Goal: Task Accomplishment & Management: Complete application form

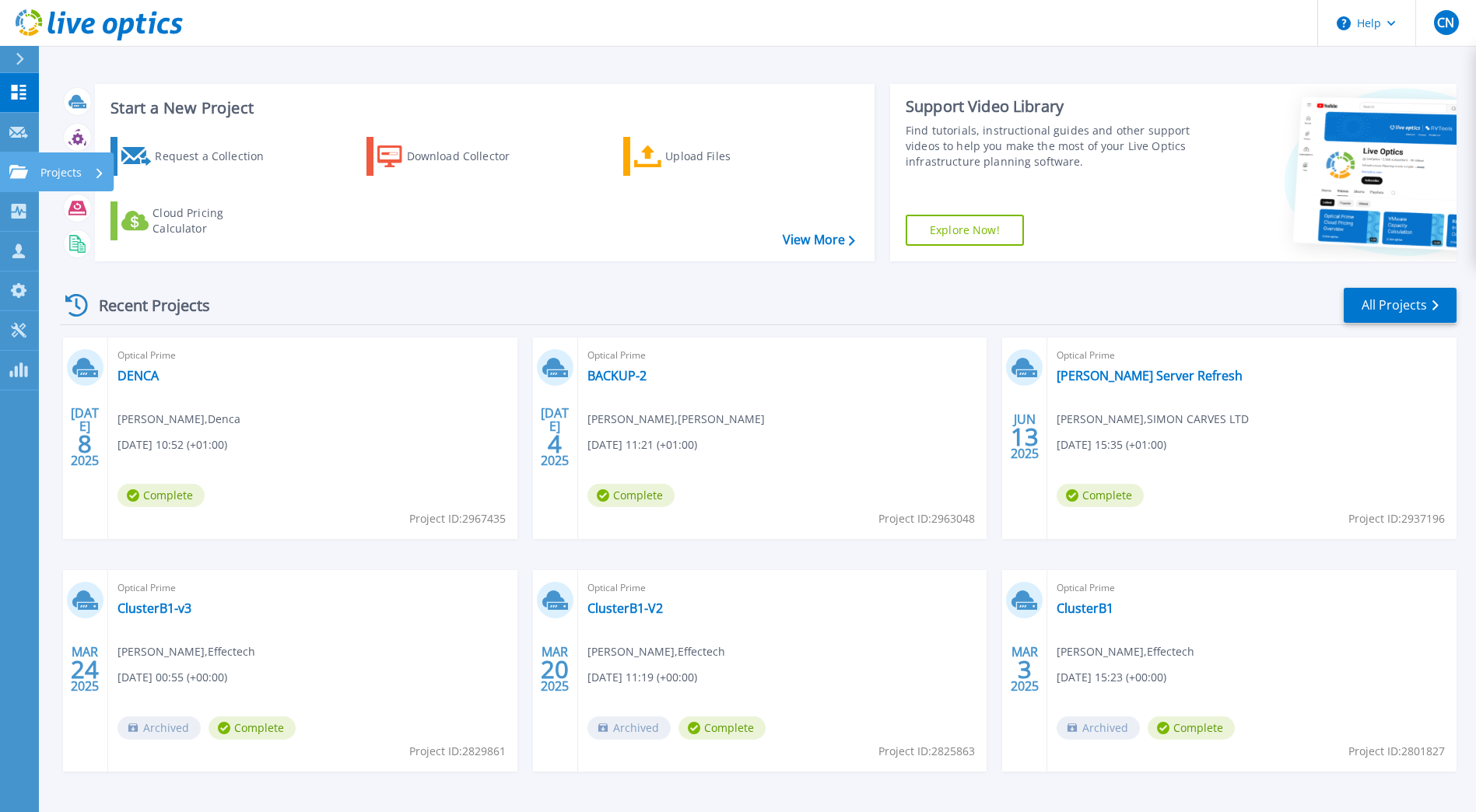
click at [22, 186] on link "Projects Projects" at bounding box center [19, 172] width 39 height 39
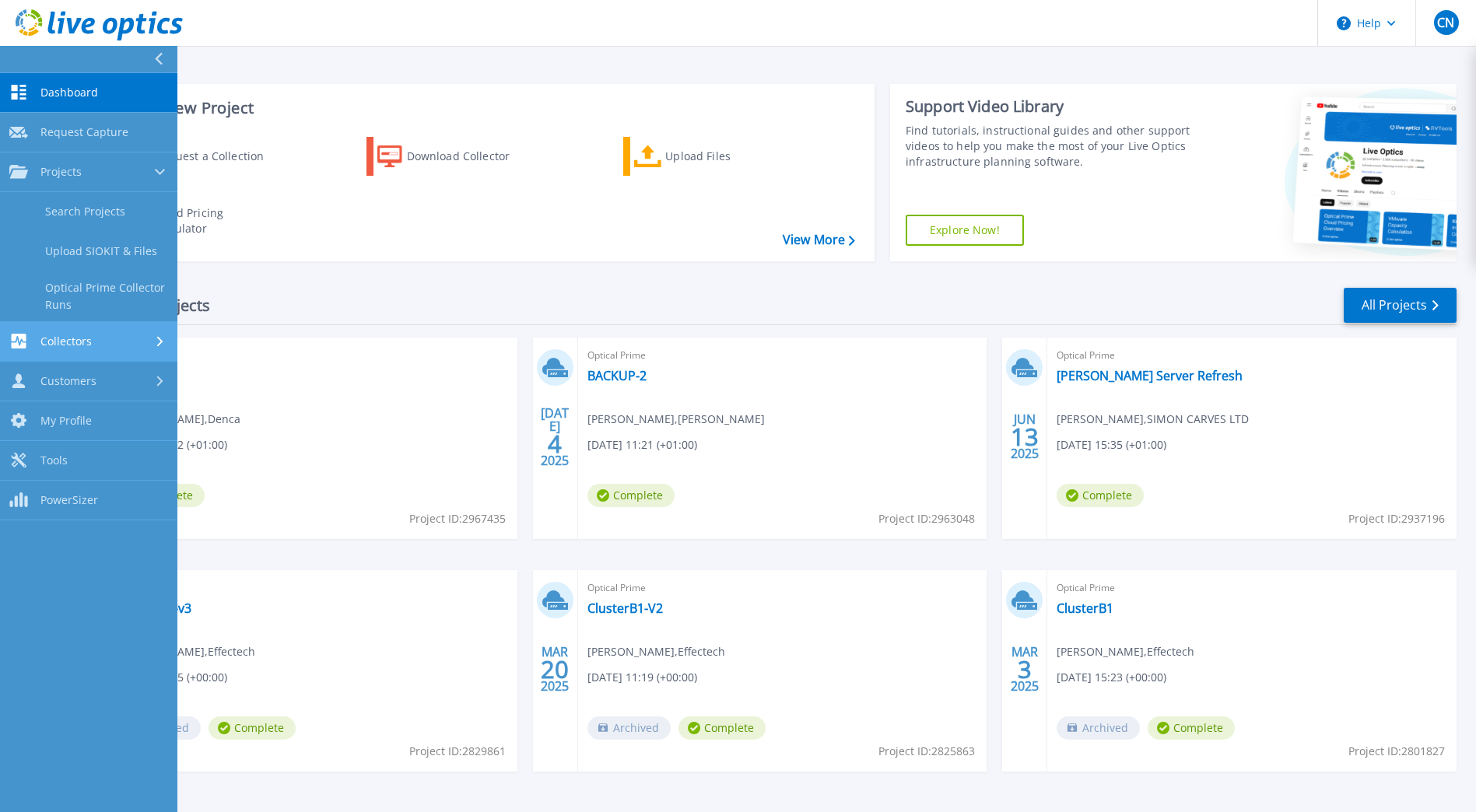
click at [77, 343] on span "Collectors" at bounding box center [66, 341] width 51 height 14
click at [78, 329] on span "Customers" at bounding box center [68, 331] width 56 height 14
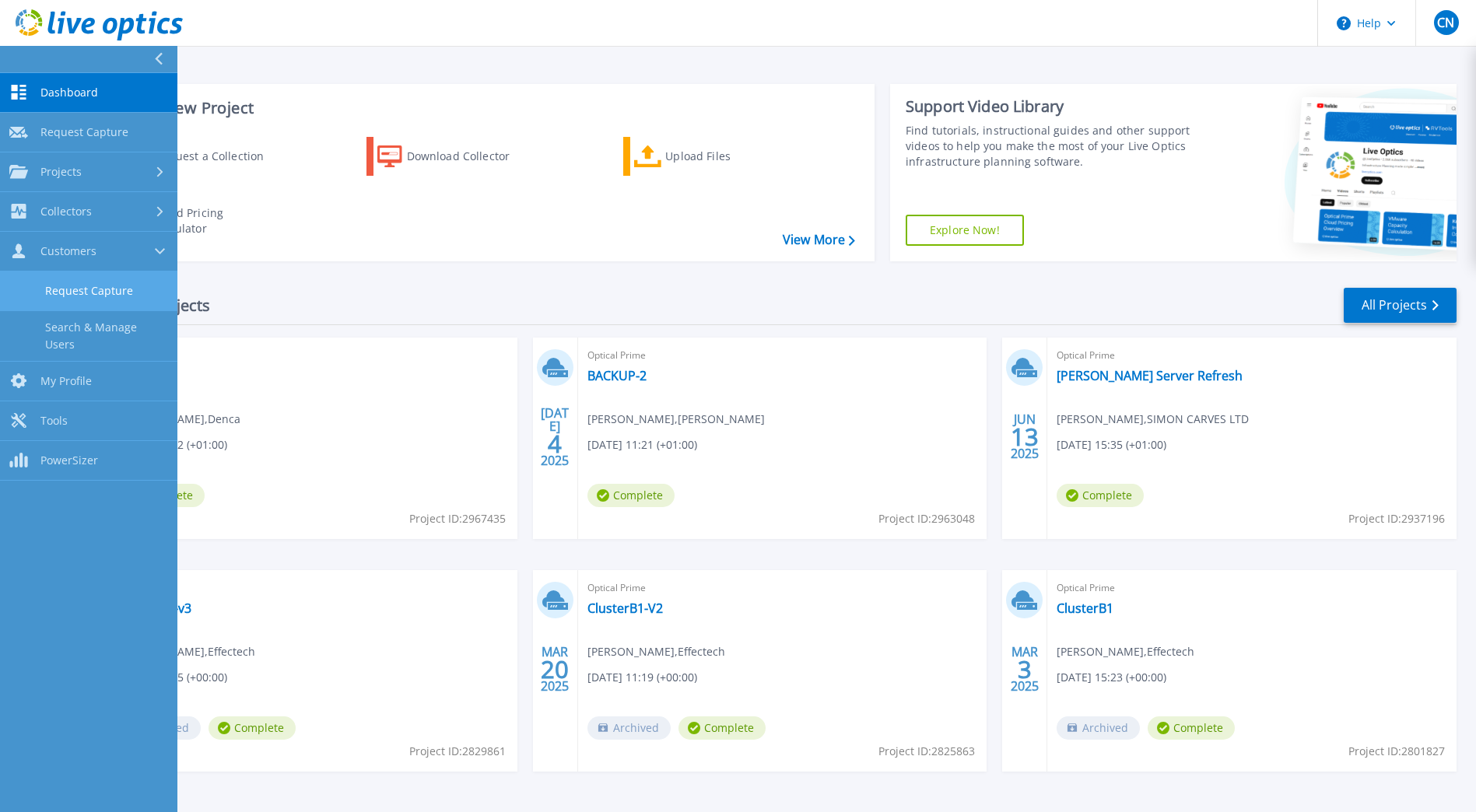
click at [102, 294] on link "Request Capture" at bounding box center [88, 291] width 177 height 39
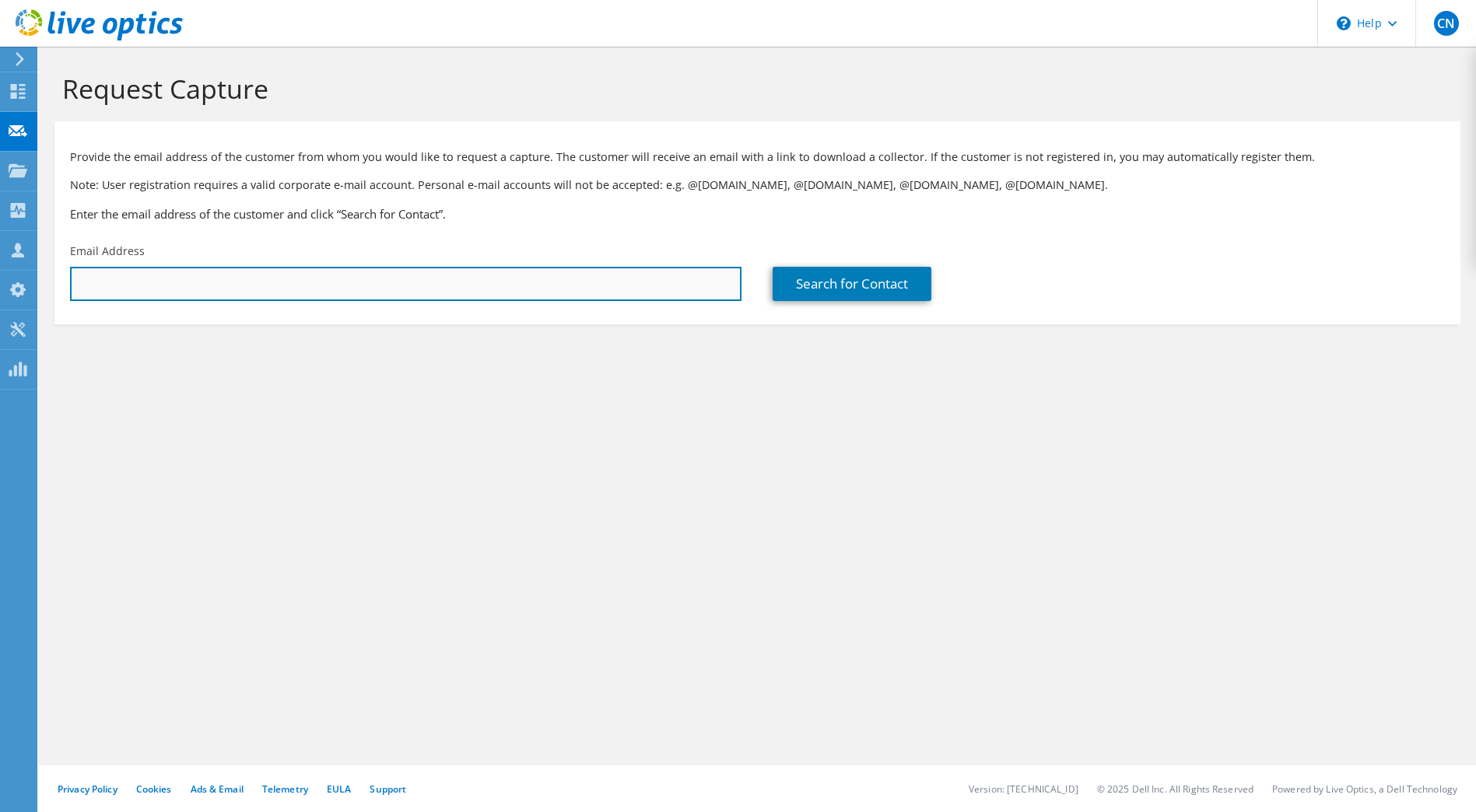
click at [305, 283] on input "text" at bounding box center [406, 284] width 672 height 34
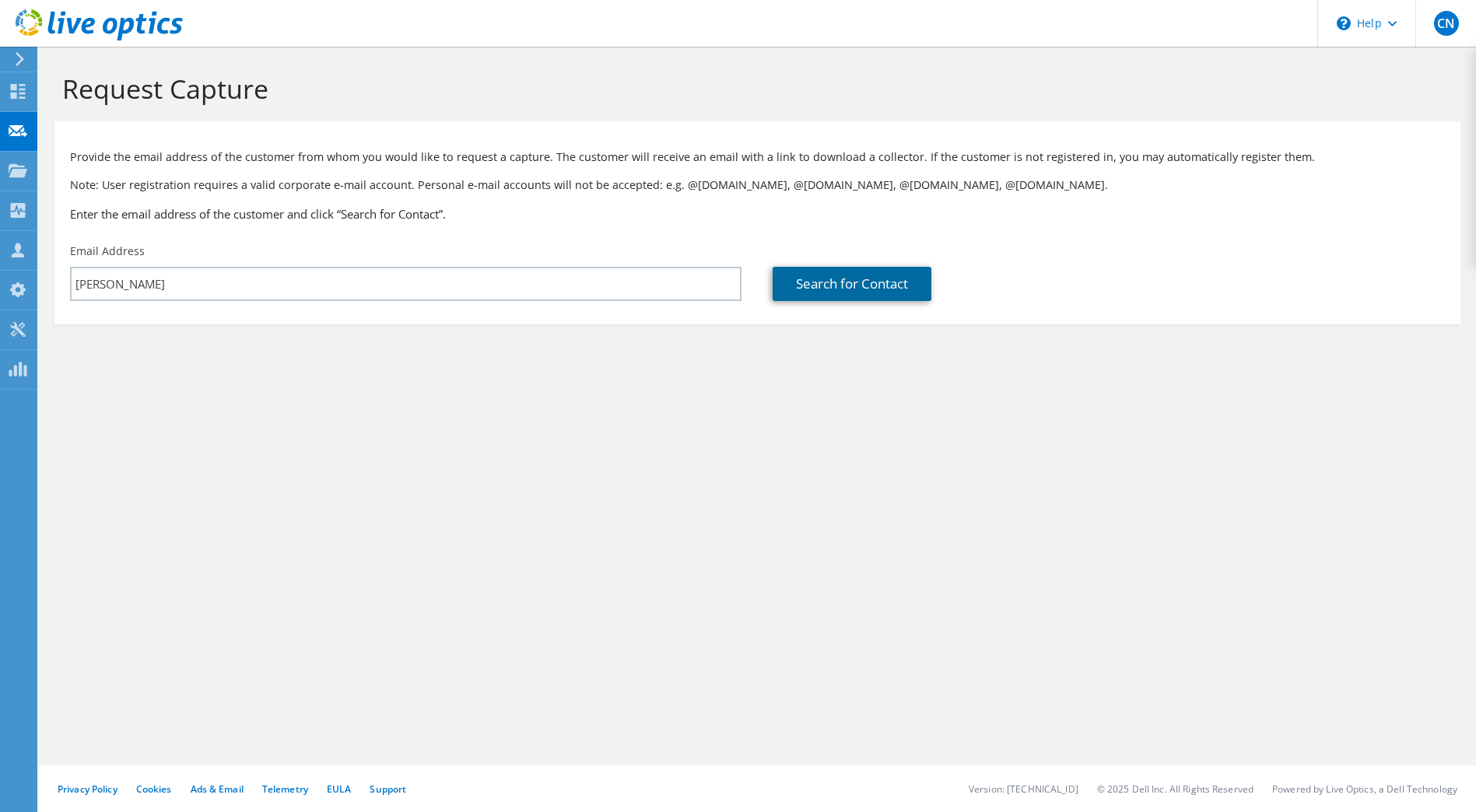
click at [863, 283] on link "Search for Contact" at bounding box center [852, 284] width 158 height 34
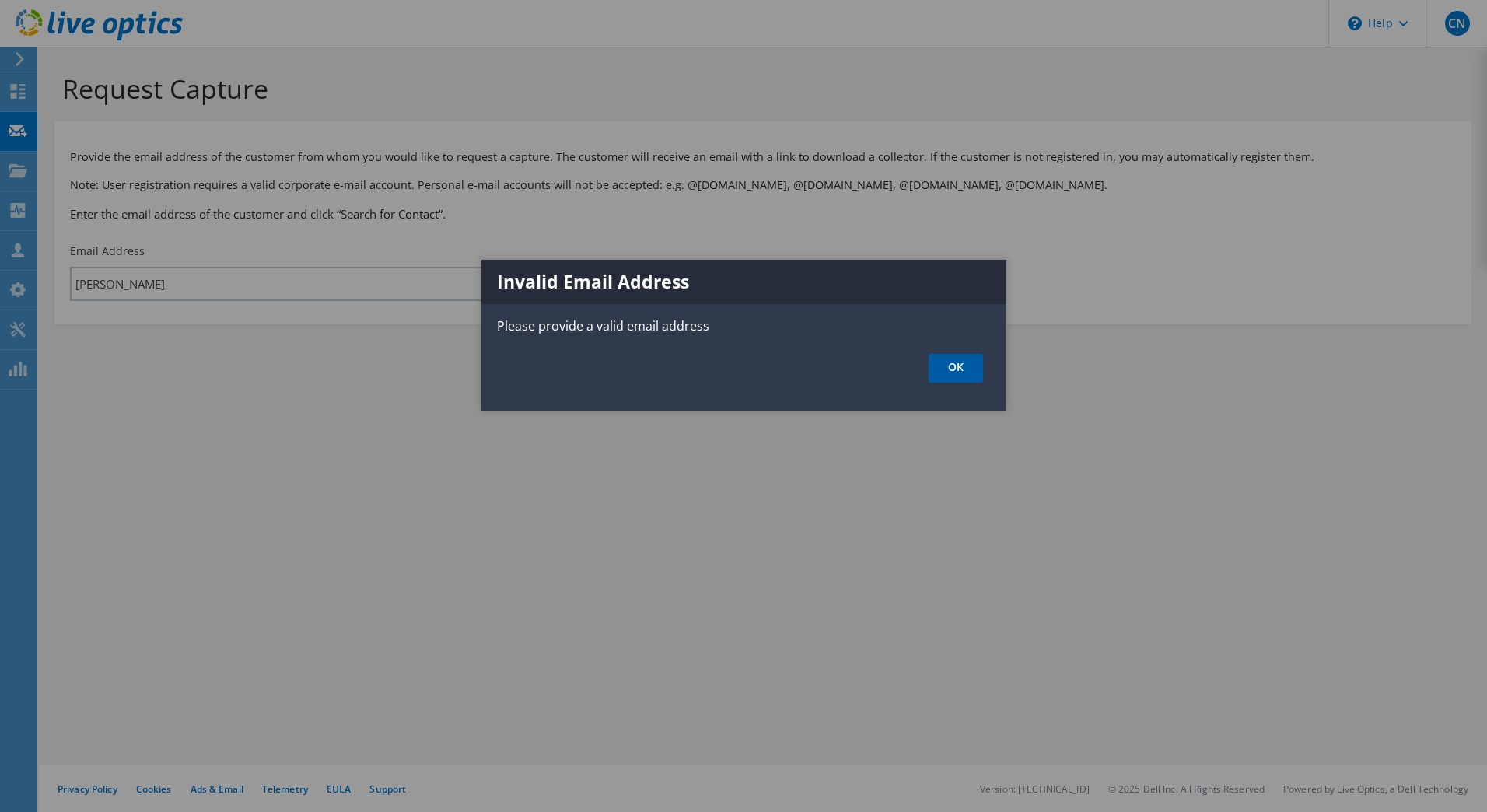
click at [964, 374] on link "OK" at bounding box center [956, 368] width 55 height 29
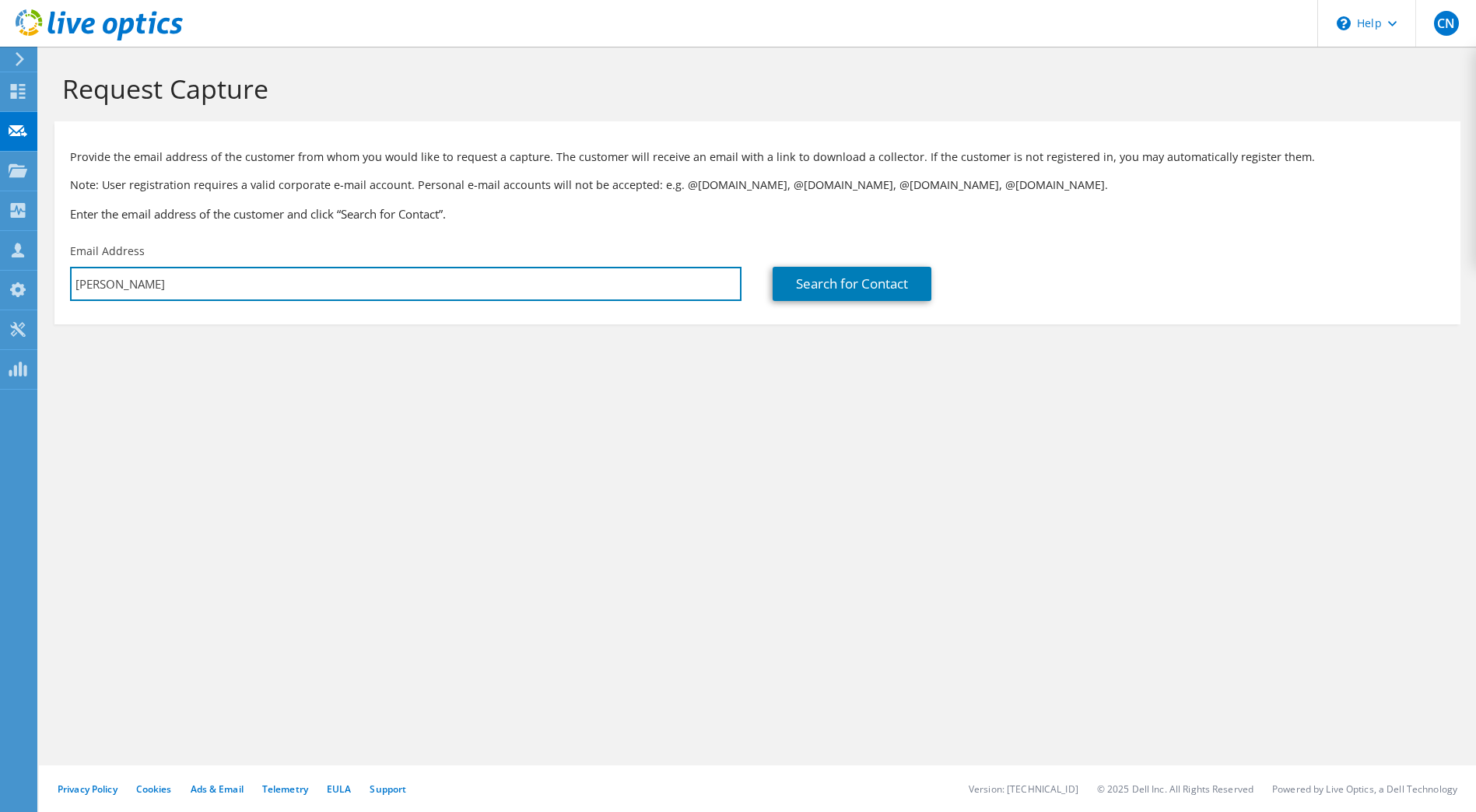
drag, startPoint x: 205, startPoint y: 283, endPoint x: 38, endPoint y: 282, distance: 167.0
click at [38, 282] on div "CN Partner Team Member Charlie Nall charlieNa@softcat.com softcat.com My Profil…" at bounding box center [738, 406] width 1476 height 812
paste input ".mullin@thelowry.com"
type input "darren.mullin@thelowry.com"
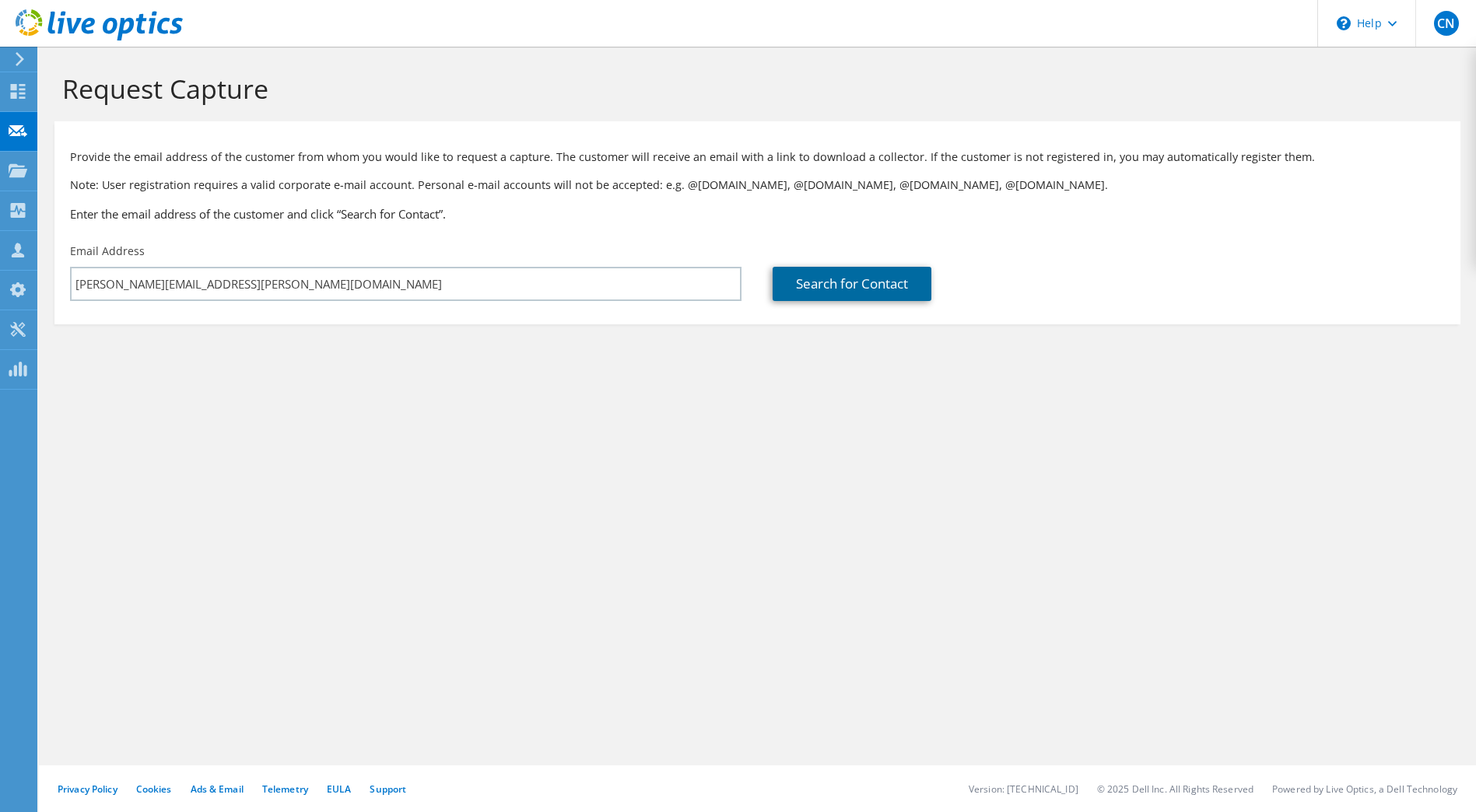
click at [822, 278] on link "Search for Contact" at bounding box center [852, 284] width 158 height 34
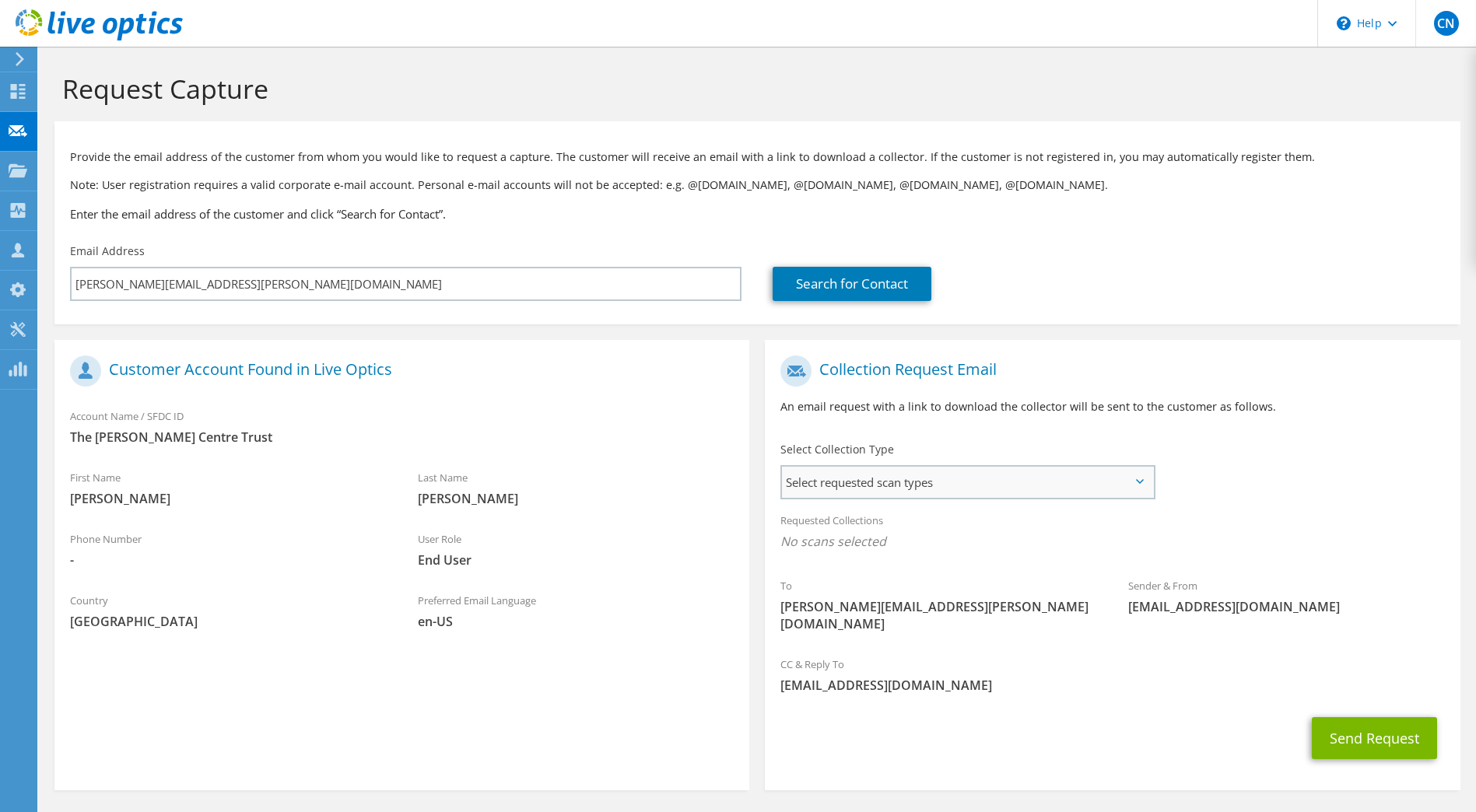
click at [889, 494] on span "Select requested scan types" at bounding box center [967, 482] width 370 height 31
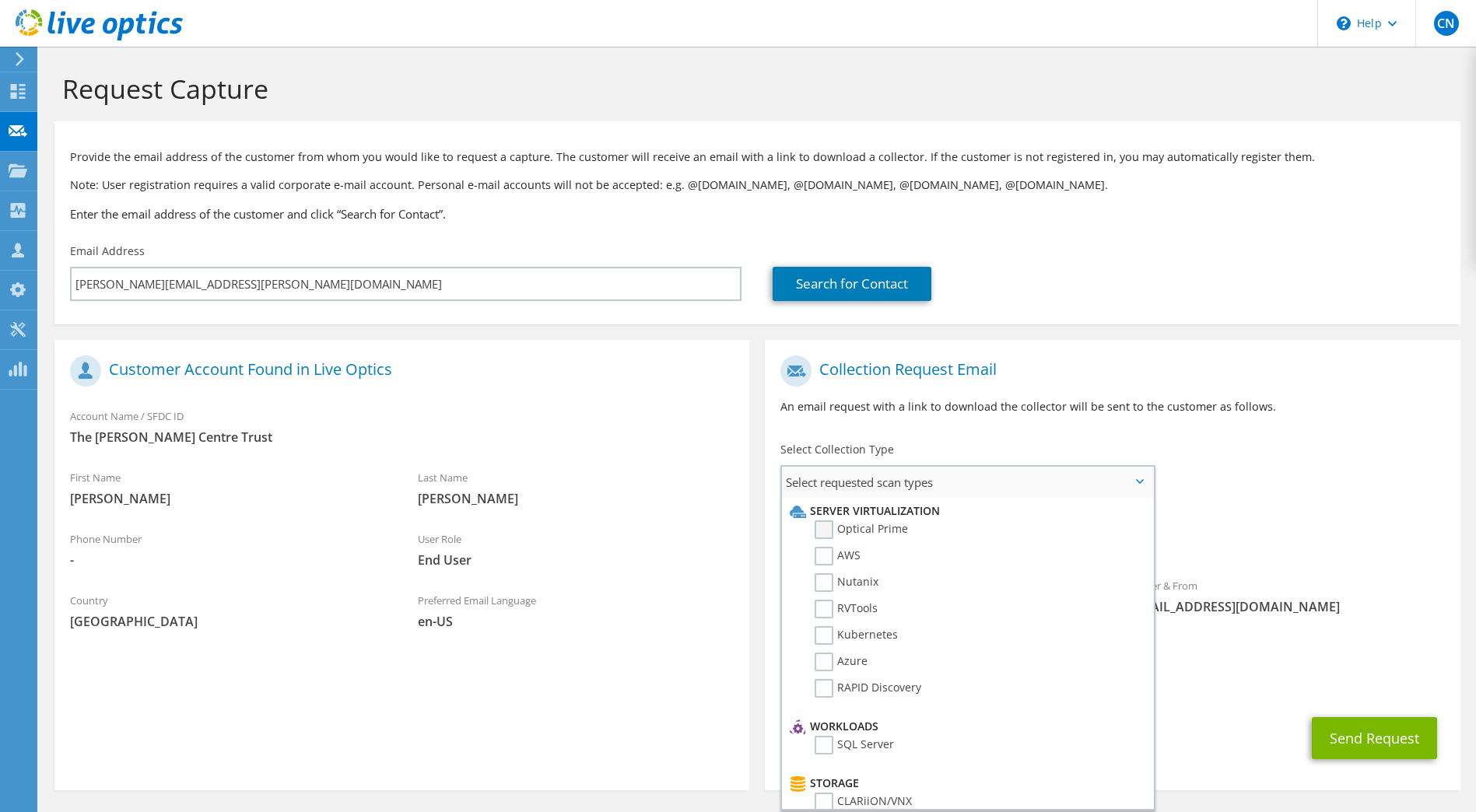
click at [823, 526] on label "Optical Prime" at bounding box center [861, 530] width 93 height 19
click at [0, 0] on input "Optical Prime" at bounding box center [0, 0] width 0 height 0
click at [1359, 548] on span "Optical Prime" at bounding box center [1112, 546] width 664 height 26
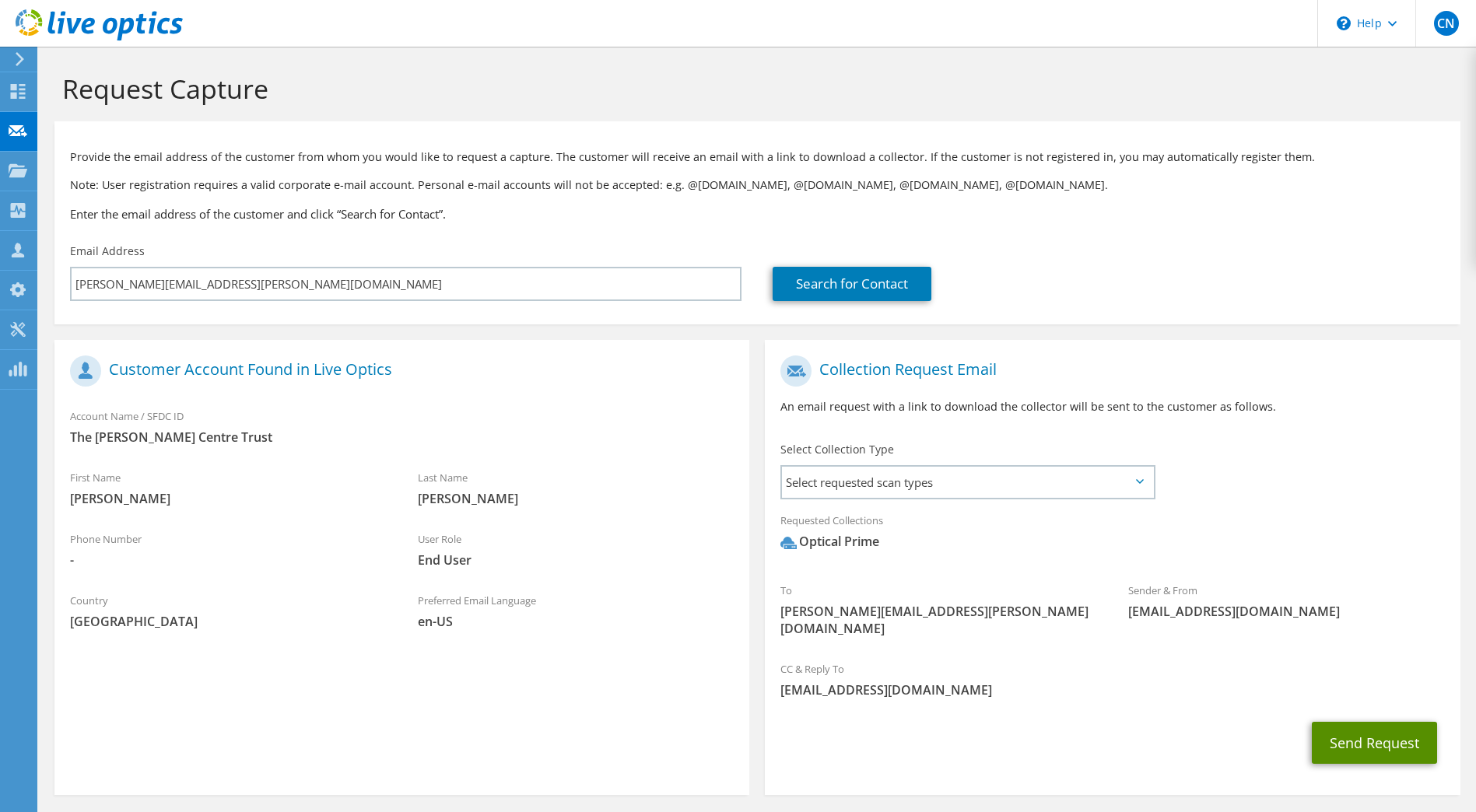
click at [1344, 722] on button "Send Request" at bounding box center [1374, 743] width 125 height 42
